Goal: Task Accomplishment & Management: Use online tool/utility

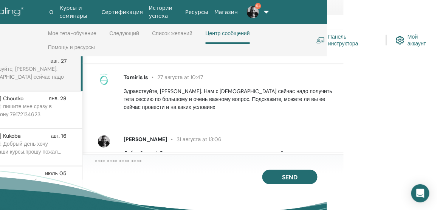
click at [344, 43] on link "Панель инструктора" at bounding box center [347, 40] width 61 height 17
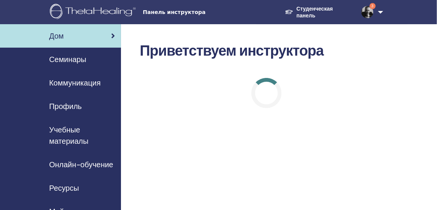
click at [85, 61] on span "Семинары" at bounding box center [67, 59] width 37 height 11
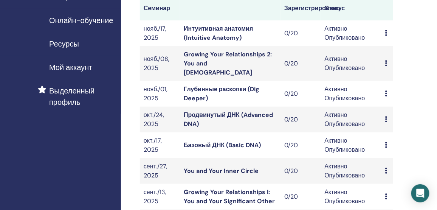
scroll to position [241, 0]
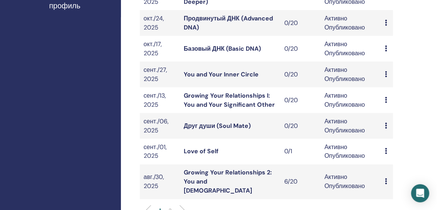
click at [245, 169] on link "Growing Your Relationships 2: You and [DEMOGRAPHIC_DATA]" at bounding box center [228, 182] width 88 height 26
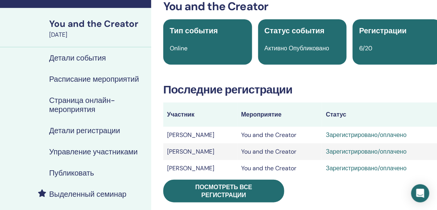
scroll to position [137, 0]
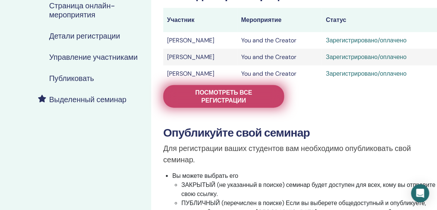
click at [204, 96] on span "Посмотреть все регистрации" at bounding box center [224, 97] width 102 height 16
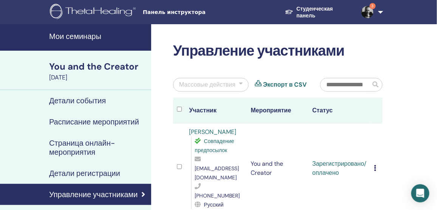
click at [243, 85] on div "Массовые действия" at bounding box center [211, 85] width 76 height 14
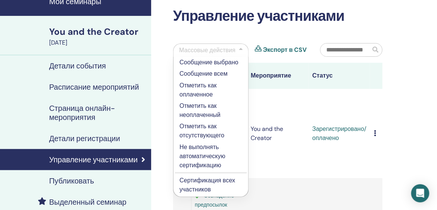
scroll to position [69, 0]
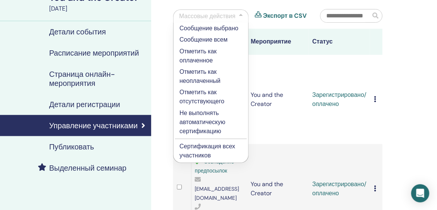
click at [210, 148] on p "Сертификация всех участников" at bounding box center [211, 151] width 63 height 18
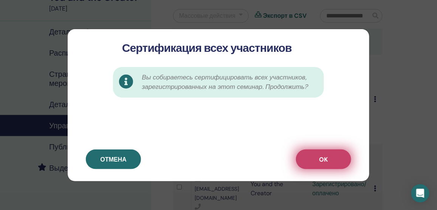
click at [337, 163] on button "OK" at bounding box center [323, 159] width 55 height 20
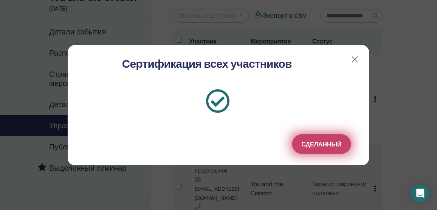
click at [329, 146] on span "Сделанный" at bounding box center [322, 144] width 40 height 8
